Goal: Find specific page/section: Find specific page/section

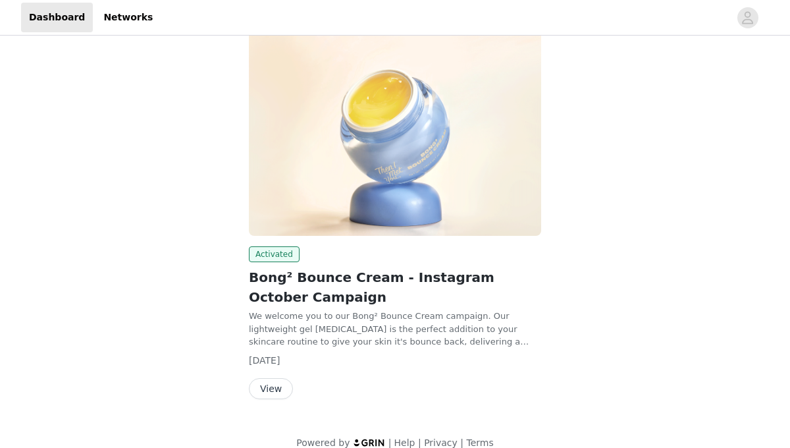
scroll to position [117, 0]
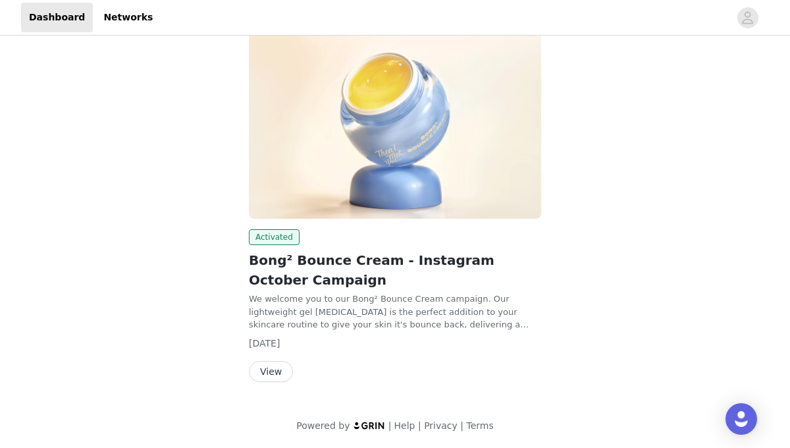
click at [281, 366] on button "View" at bounding box center [271, 371] width 44 height 21
